Goal: Information Seeking & Learning: Check status

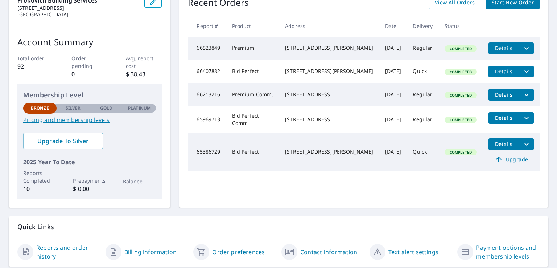
scroll to position [89, 0]
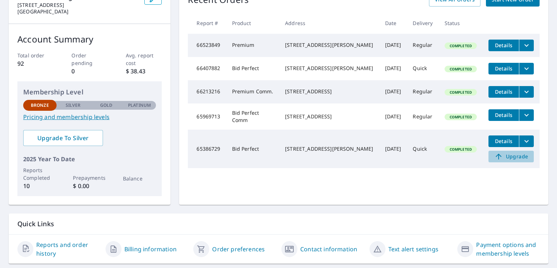
click at [496, 159] on icon at bounding box center [499, 156] width 6 height 6
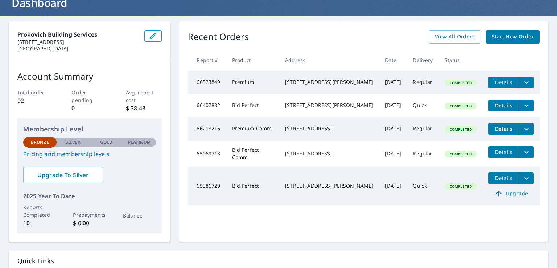
scroll to position [51, 0]
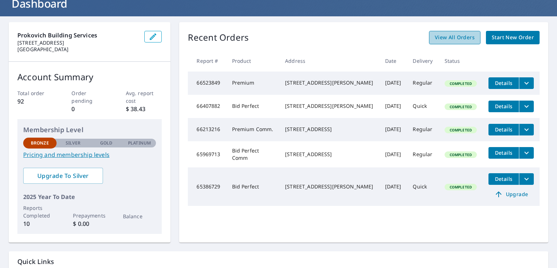
click at [443, 36] on span "View All Orders" at bounding box center [455, 37] width 40 height 9
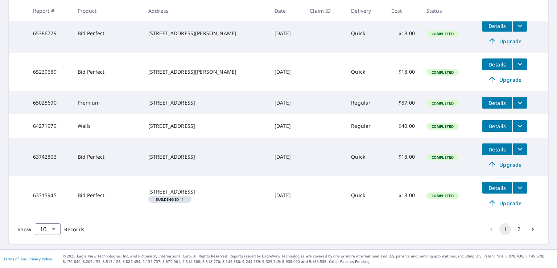
scroll to position [257, 0]
click at [513, 228] on button "2" at bounding box center [519, 229] width 12 height 12
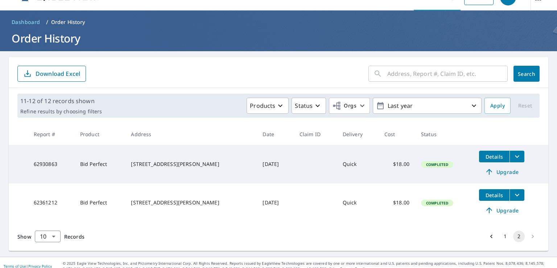
scroll to position [23, 0]
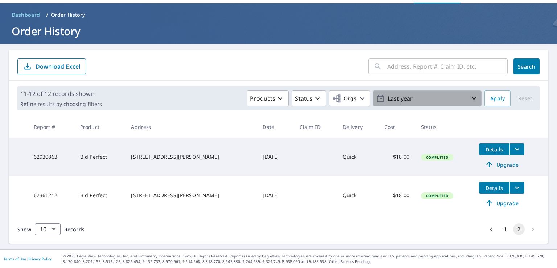
click at [470, 96] on icon "button" at bounding box center [474, 98] width 9 height 9
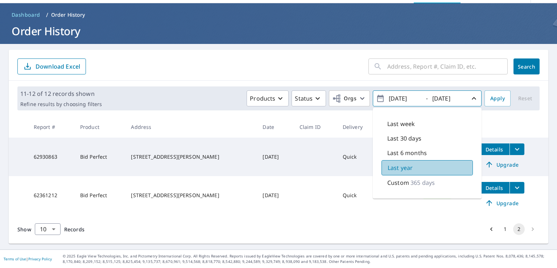
click at [425, 165] on div "Last year" at bounding box center [427, 167] width 91 height 15
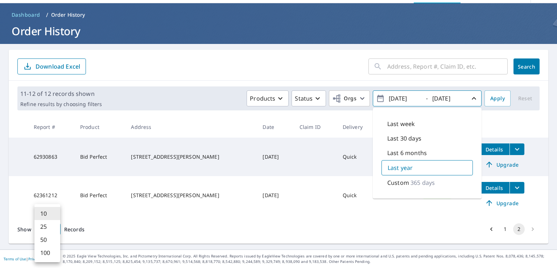
click at [52, 228] on body "DP DP Dashboard Order History Order DP Dashboard / Order History Order History …" at bounding box center [278, 134] width 557 height 268
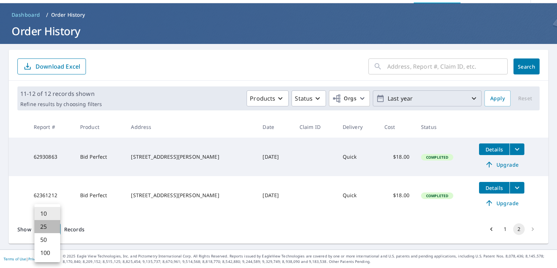
click at [52, 225] on li "25" at bounding box center [47, 226] width 26 height 13
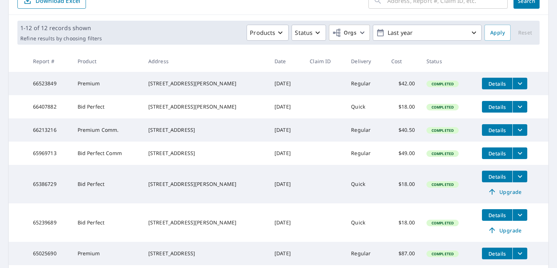
scroll to position [90, 0]
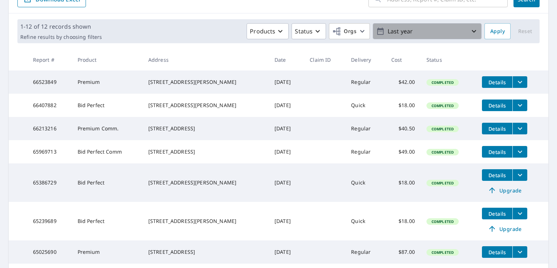
click at [470, 29] on icon "button" at bounding box center [474, 31] width 9 height 9
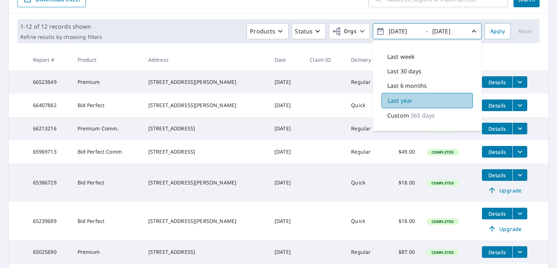
click at [422, 99] on div "Last year" at bounding box center [427, 100] width 91 height 15
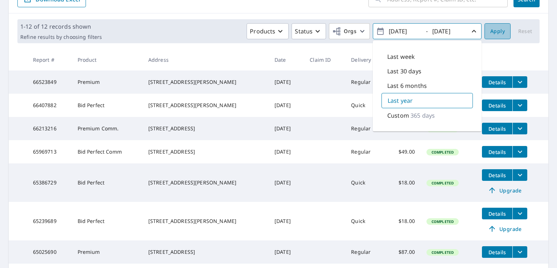
click at [497, 30] on span "Apply" at bounding box center [497, 31] width 15 height 9
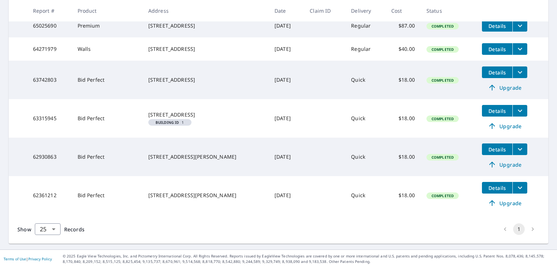
scroll to position [334, 0]
click at [53, 228] on body "DP DP Dashboard Order History Order DP Dashboard / Order History Order History …" at bounding box center [278, 134] width 557 height 268
click at [54, 237] on li "50" at bounding box center [47, 239] width 26 height 13
click at [527, 228] on li "pagination navigation" at bounding box center [533, 229] width 14 height 12
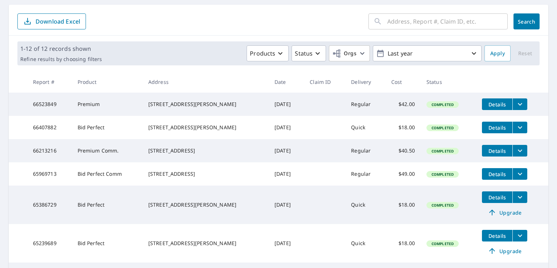
scroll to position [0, 0]
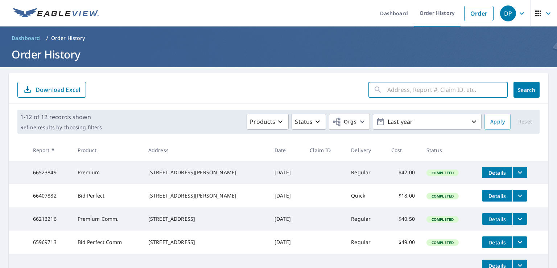
click at [387, 90] on input "text" at bounding box center [447, 89] width 120 height 20
type input "[PERSON_NAME] Mill Rd"
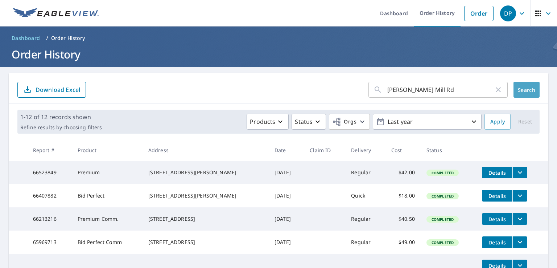
click at [519, 88] on span "Search" at bounding box center [526, 89] width 15 height 7
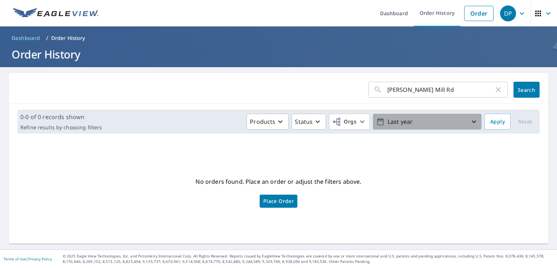
click at [470, 121] on icon "button" at bounding box center [474, 121] width 9 height 9
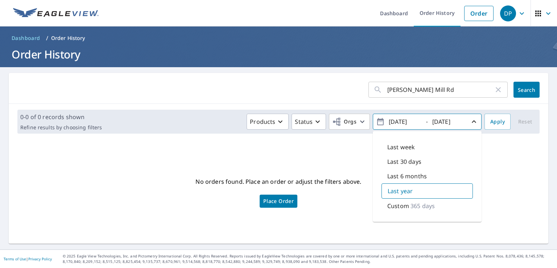
click at [419, 204] on p "365 days" at bounding box center [423, 205] width 24 height 9
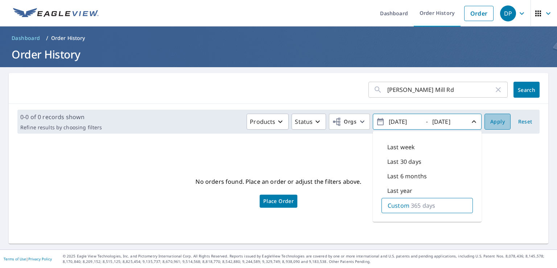
click at [494, 118] on span "Apply" at bounding box center [497, 121] width 15 height 9
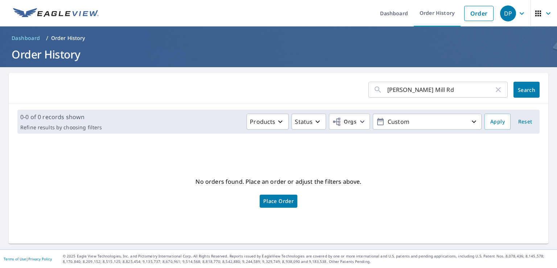
click at [519, 87] on span "Search" at bounding box center [526, 89] width 15 height 7
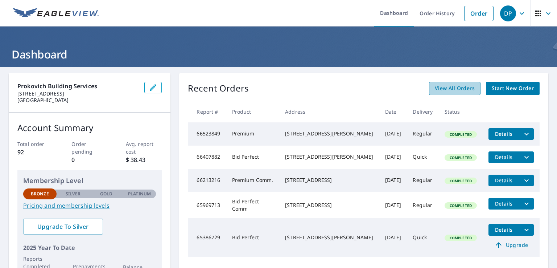
click at [447, 86] on span "View All Orders" at bounding box center [455, 88] width 40 height 9
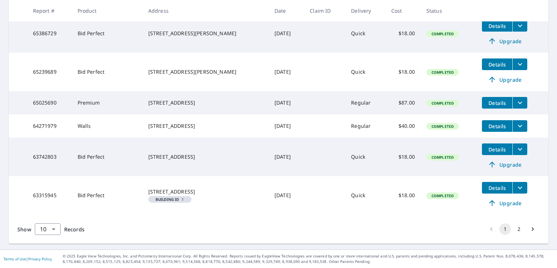
scroll to position [257, 0]
click at [513, 228] on button "2" at bounding box center [519, 229] width 12 height 12
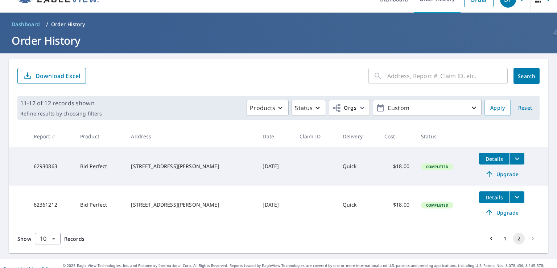
scroll to position [23, 0]
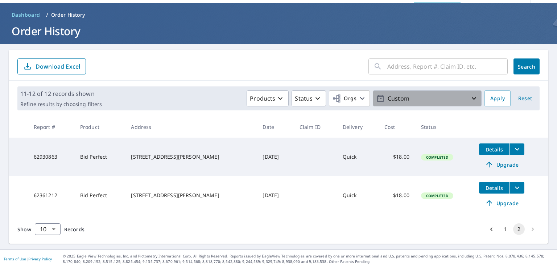
click at [470, 96] on icon "button" at bounding box center [474, 98] width 9 height 9
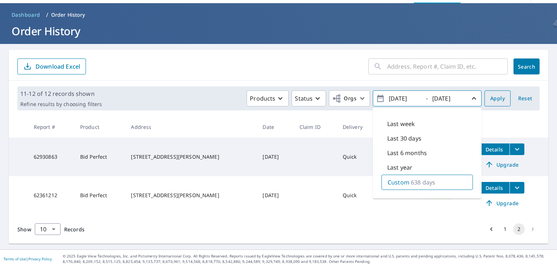
type input "[DATE]"
click at [494, 94] on span "Apply" at bounding box center [497, 98] width 15 height 9
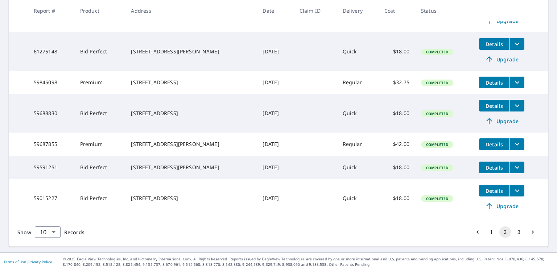
scroll to position [266, 0]
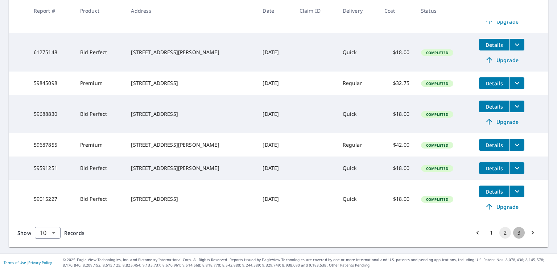
click at [513, 238] on button "3" at bounding box center [519, 233] width 12 height 12
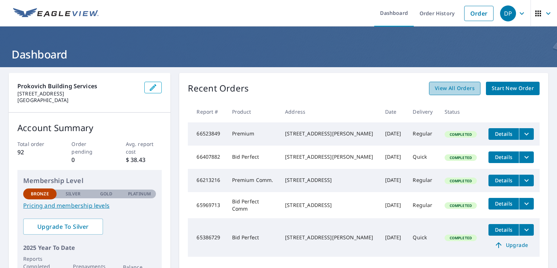
click at [458, 89] on span "View All Orders" at bounding box center [455, 88] width 40 height 9
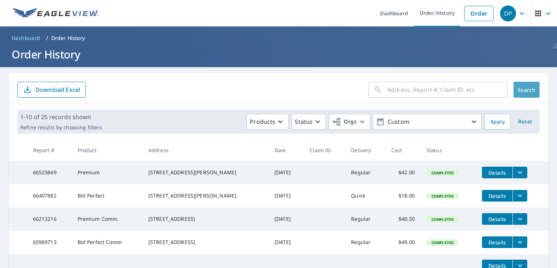
click at [519, 87] on span "Search" at bounding box center [526, 89] width 15 height 7
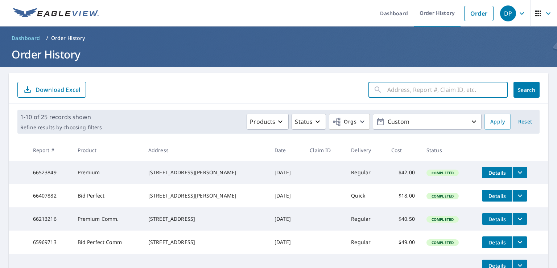
click at [399, 90] on input "text" at bounding box center [447, 89] width 120 height 20
type input "[PERSON_NAME] Mill Rd"
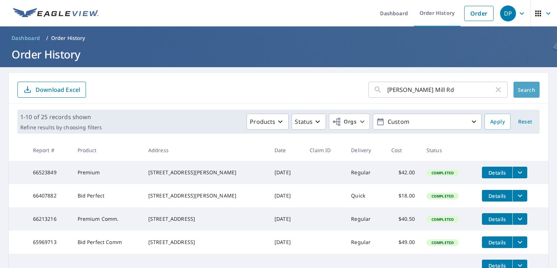
click at [519, 87] on span "Search" at bounding box center [526, 89] width 15 height 7
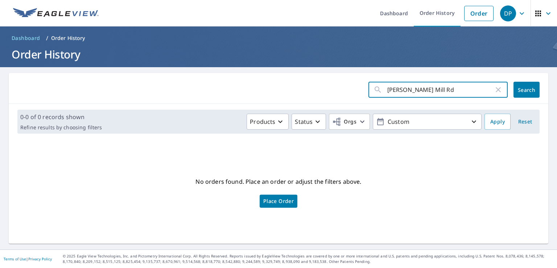
click at [440, 90] on input "[PERSON_NAME] Mill Rd" at bounding box center [440, 89] width 107 height 20
type input "V"
type input "dutch ridge"
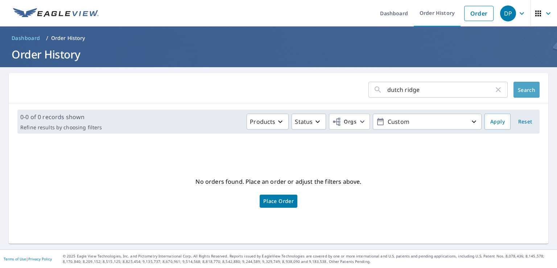
click at [522, 86] on span "Search" at bounding box center [526, 89] width 15 height 7
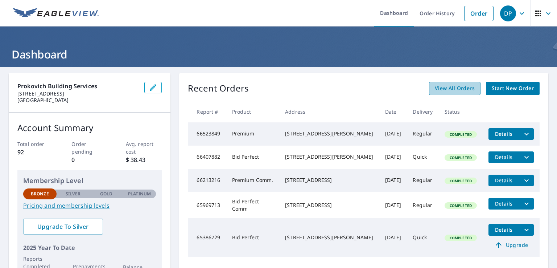
click at [461, 88] on span "View All Orders" at bounding box center [455, 88] width 40 height 9
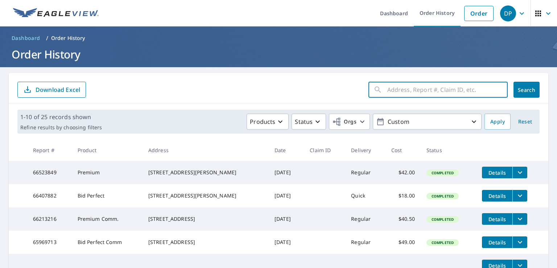
click at [387, 90] on input "text" at bounding box center [447, 89] width 120 height 20
type input "906 VanGorder Mill Rd"
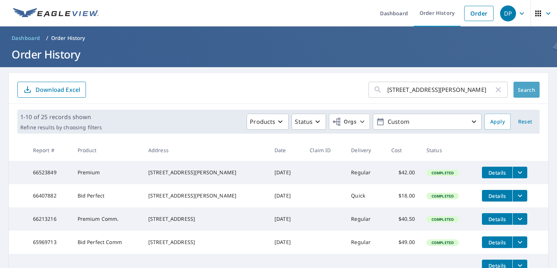
click at [520, 90] on span "Search" at bounding box center [526, 89] width 15 height 7
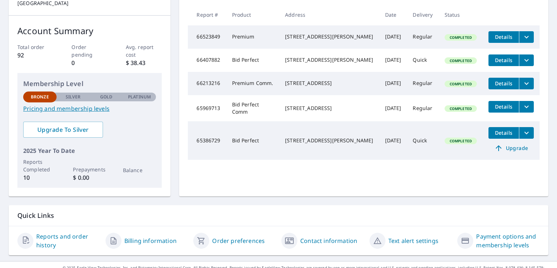
scroll to position [108, 0]
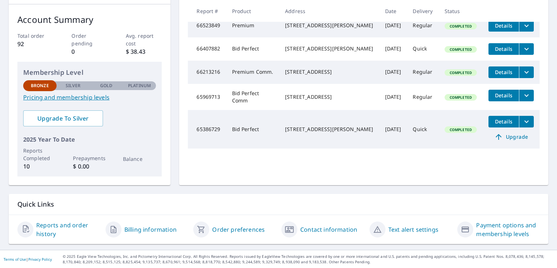
click at [62, 225] on link "Reports and order history" at bounding box center [67, 229] width 63 height 17
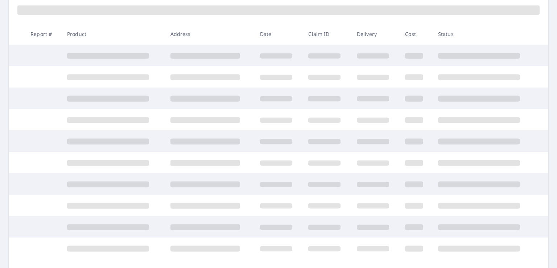
scroll to position [108, 0]
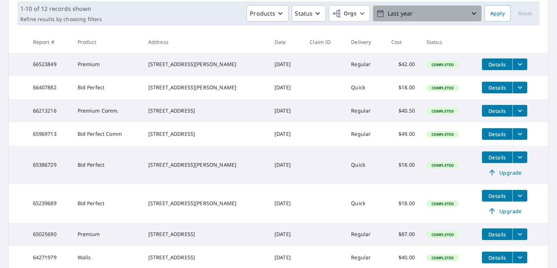
click at [472, 13] on icon "button" at bounding box center [474, 13] width 4 height 3
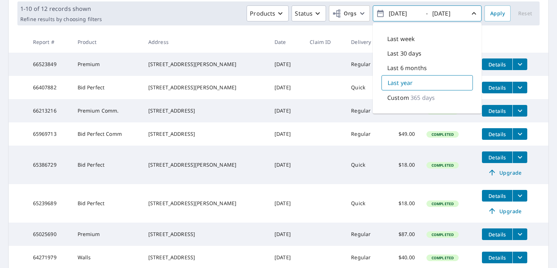
click at [398, 12] on input "[DATE]" at bounding box center [405, 14] width 36 height 12
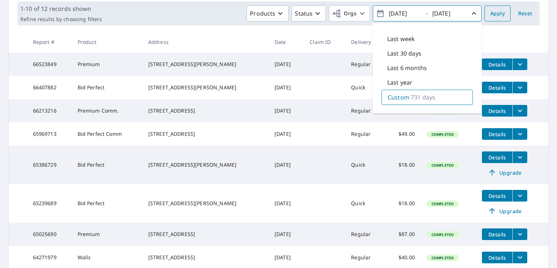
type input "2023/10/09"
click at [493, 13] on span "Apply" at bounding box center [497, 13] width 15 height 9
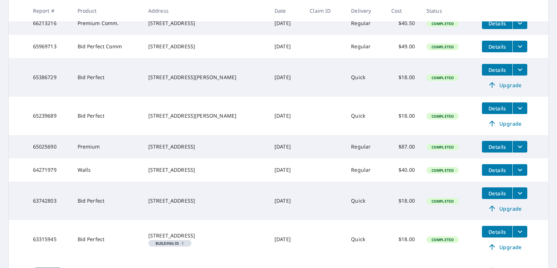
scroll to position [257, 0]
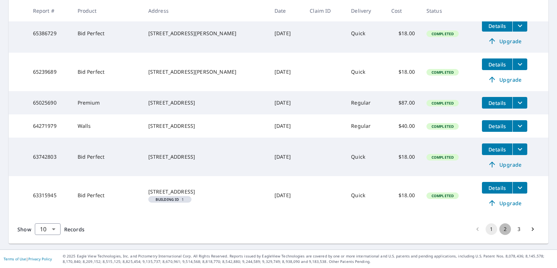
click at [500, 228] on button "2" at bounding box center [506, 229] width 12 height 12
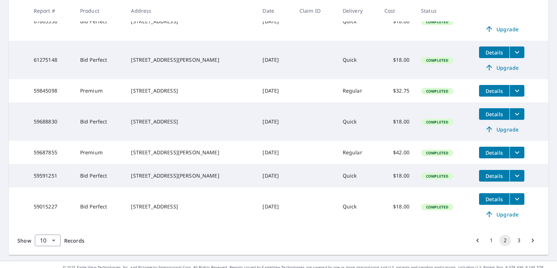
scroll to position [259, 0]
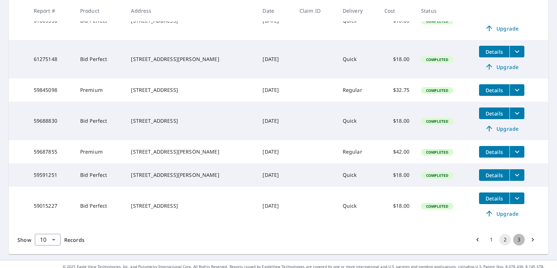
click at [513, 245] on button "3" at bounding box center [519, 240] width 12 height 12
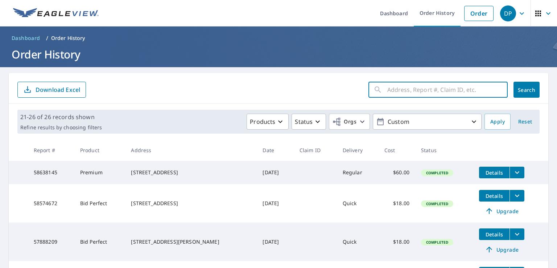
click at [387, 87] on input "text" at bounding box center [447, 89] width 120 height 20
type input "[PERSON_NAME] Mill Rd"
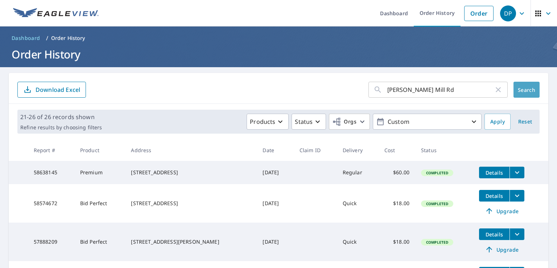
click at [519, 87] on span "Search" at bounding box center [526, 89] width 15 height 7
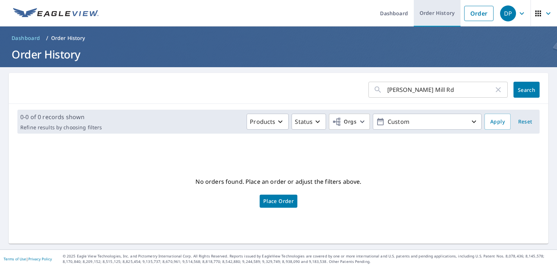
click at [432, 13] on link "Order History" at bounding box center [437, 13] width 47 height 26
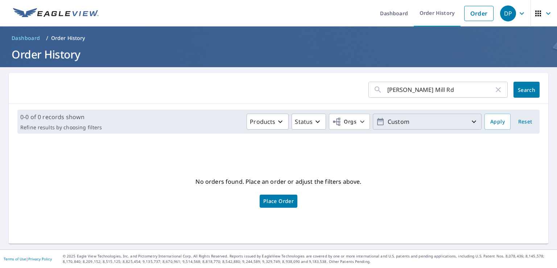
click at [470, 119] on icon "button" at bounding box center [474, 121] width 9 height 9
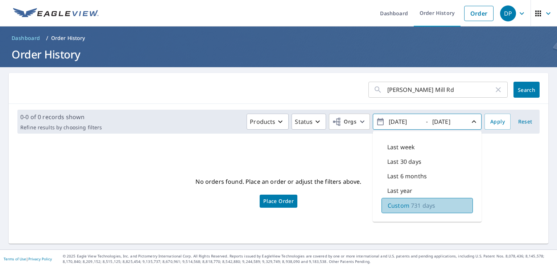
click at [427, 205] on p "731 days" at bounding box center [423, 205] width 24 height 9
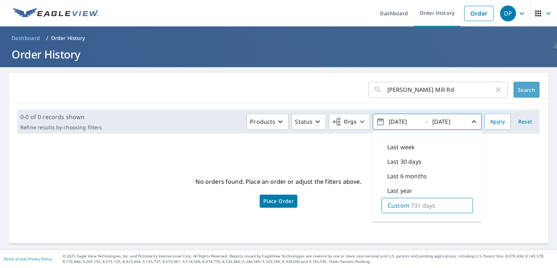
click at [525, 86] on span "Search" at bounding box center [526, 89] width 15 height 7
